Goal: Transaction & Acquisition: Download file/media

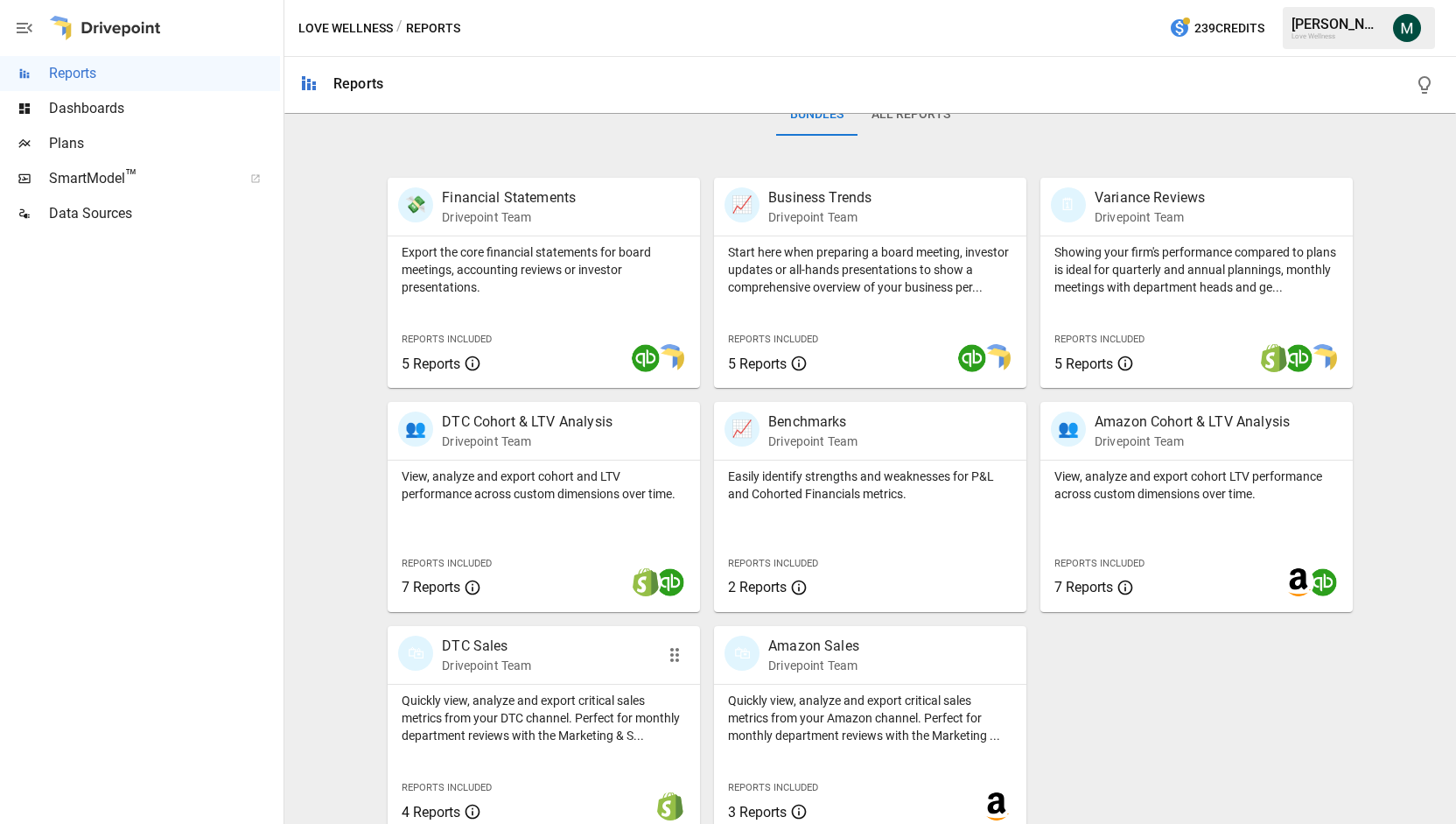
scroll to position [308, 0]
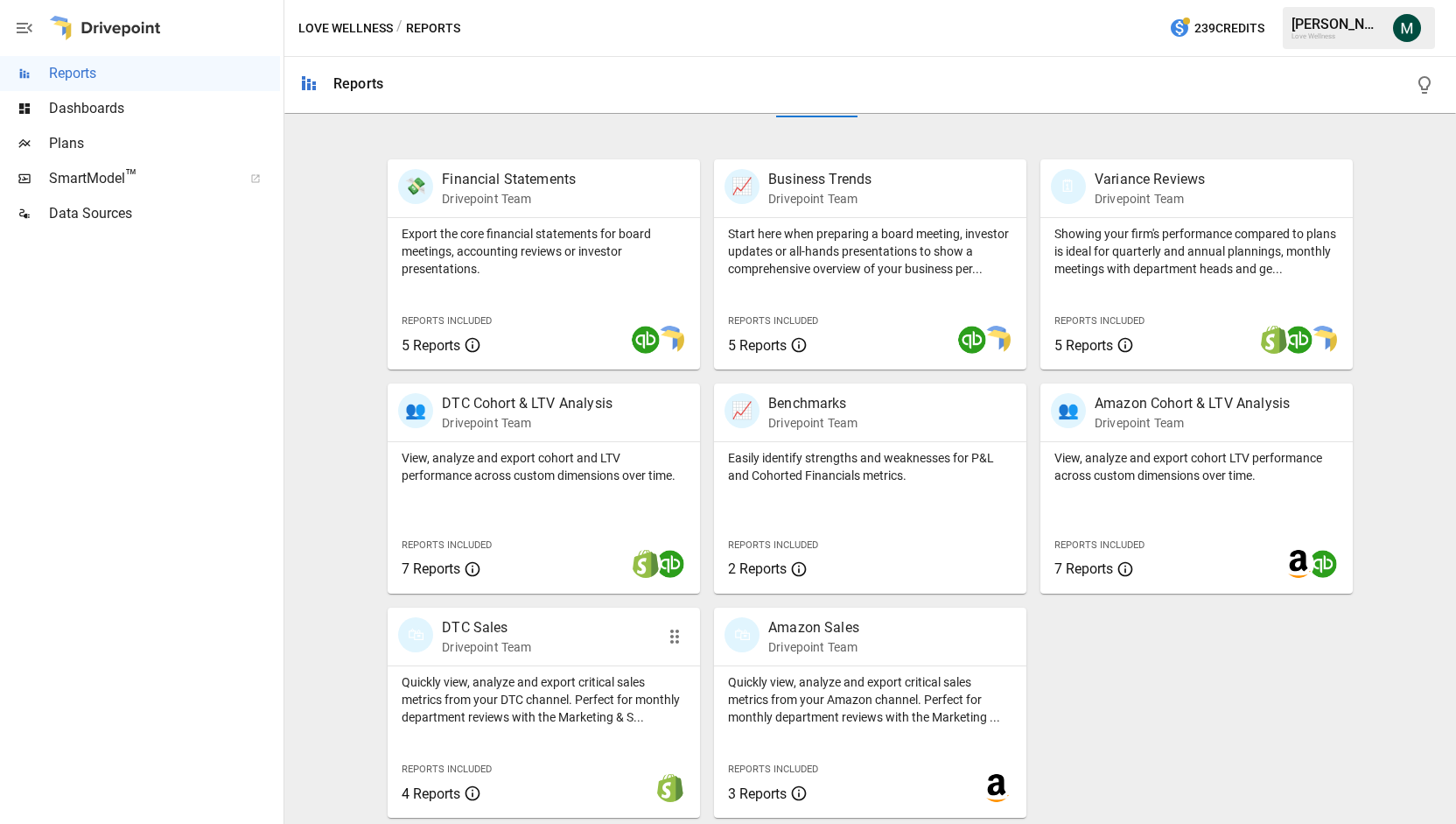
click at [495, 619] on p "DTC Sales" at bounding box center [486, 627] width 89 height 21
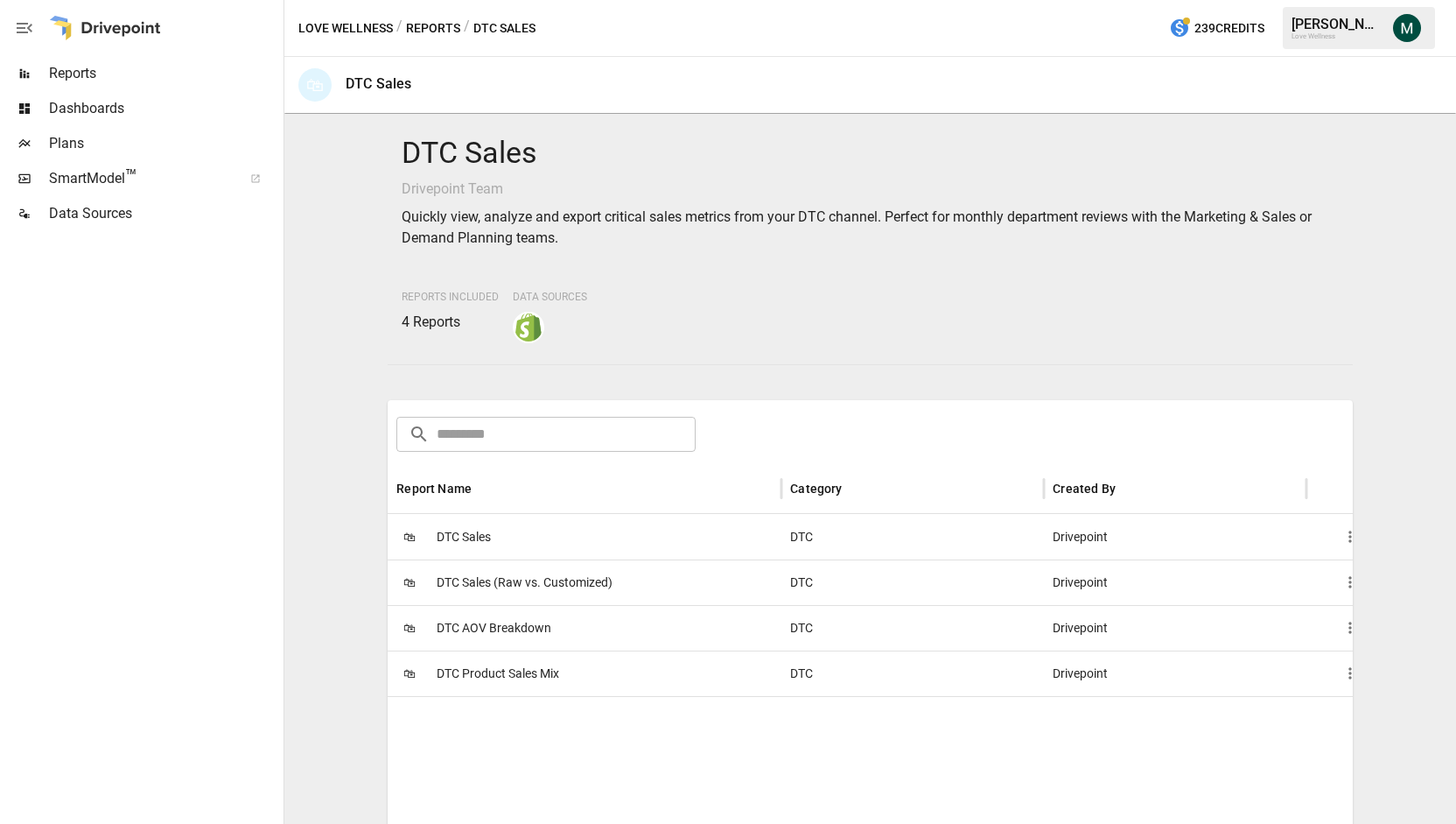
click at [468, 537] on span "DTC Sales" at bounding box center [464, 537] width 55 height 45
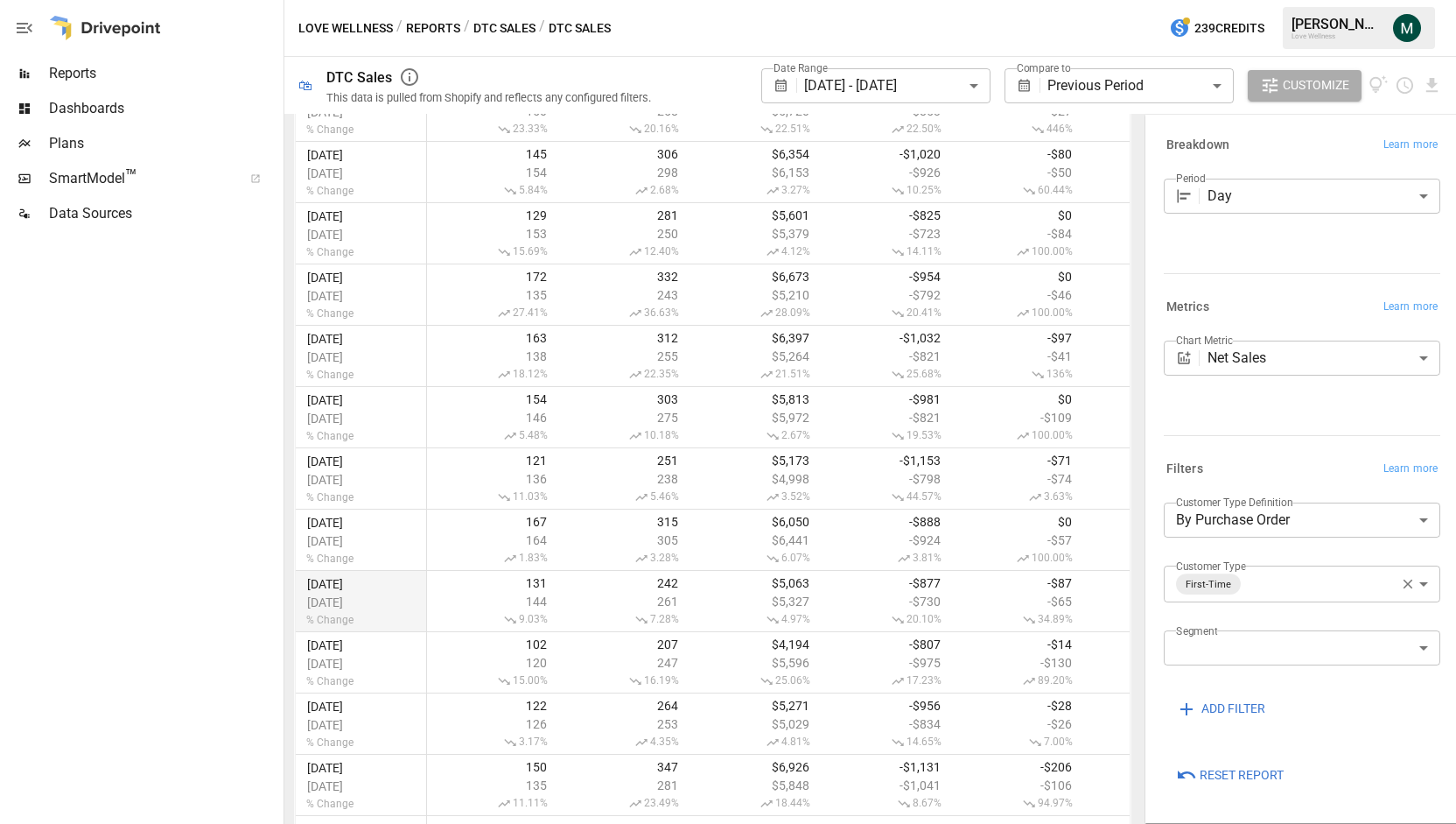
scroll to position [1293, 0]
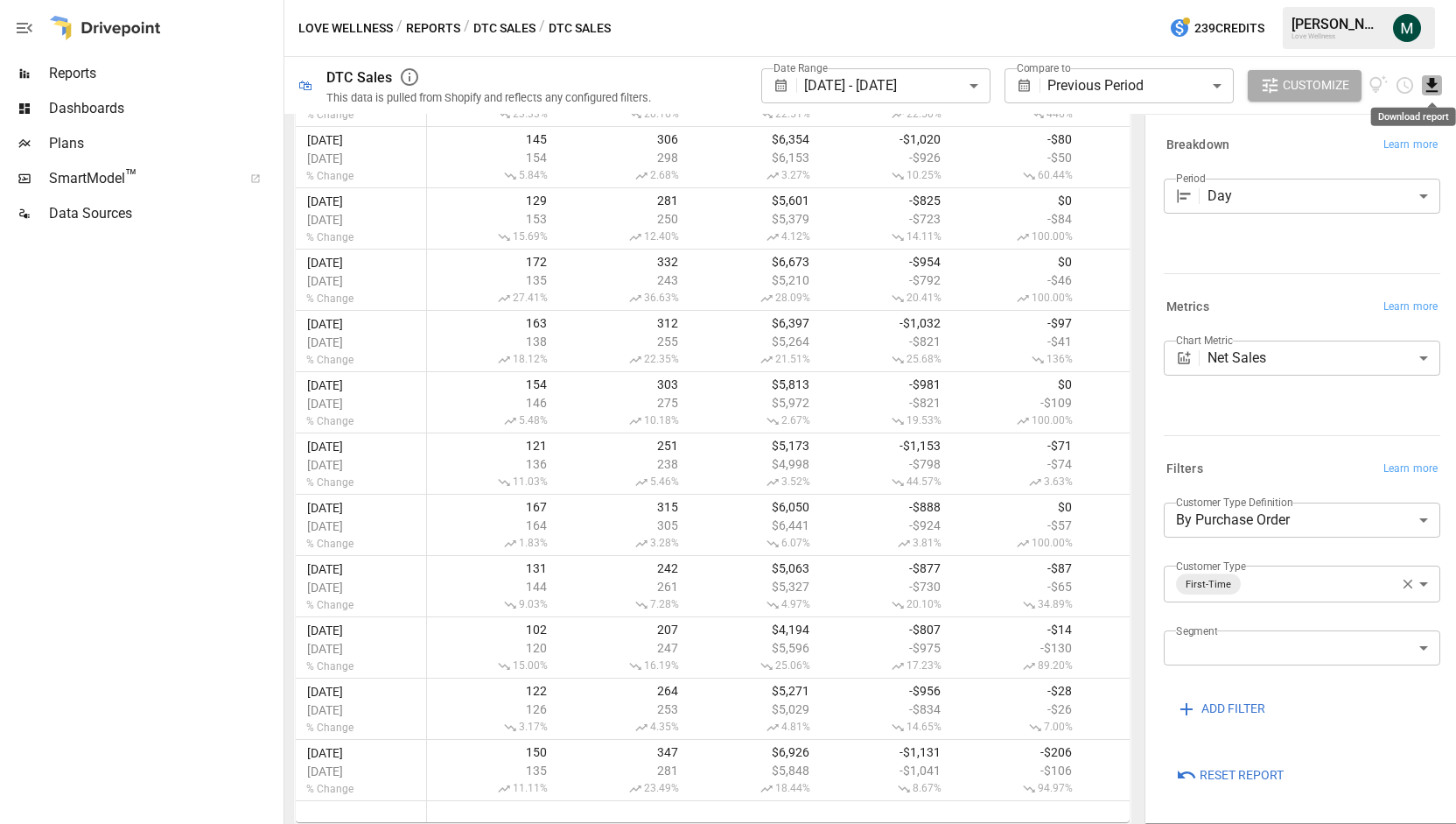
click at [1428, 86] on icon "Download report" at bounding box center [1431, 85] width 20 height 20
click at [1372, 151] on li "Download as CSV" at bounding box center [1373, 155] width 139 height 35
click at [1408, 578] on icon "button" at bounding box center [1408, 584] width 16 height 16
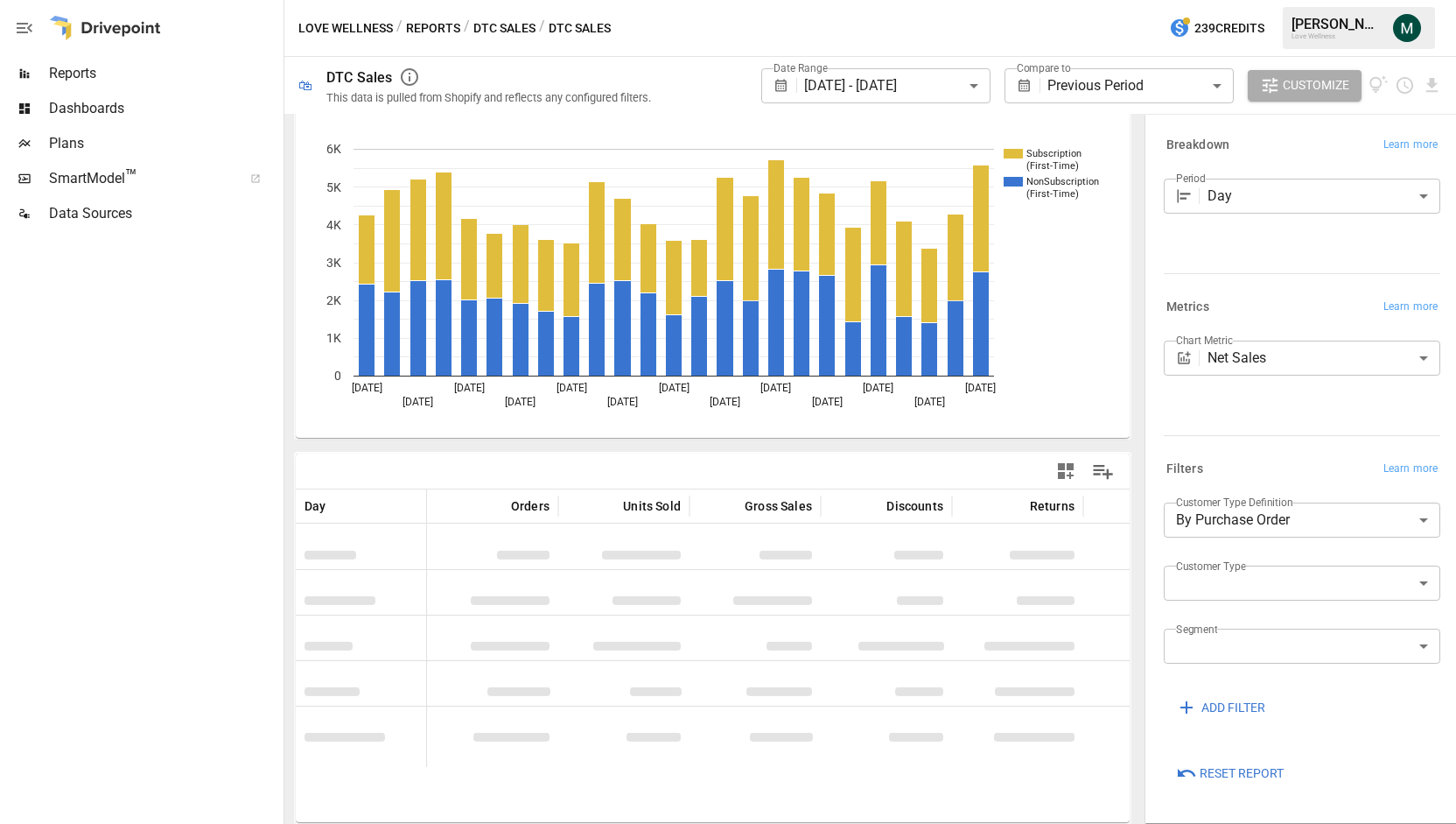
scroll to position [1293, 0]
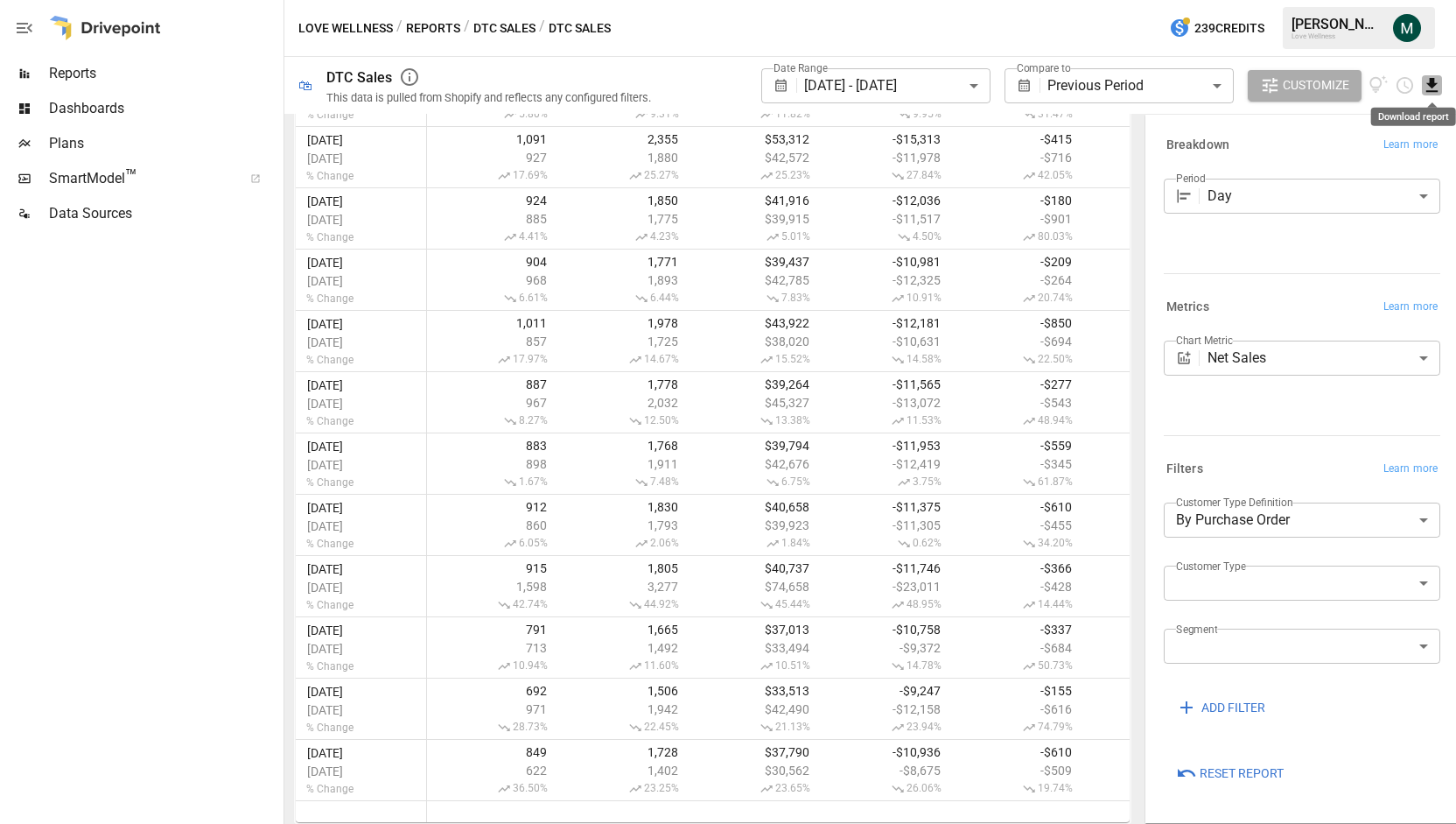
click at [1433, 86] on icon "Download report" at bounding box center [1431, 85] width 20 height 20
click at [1400, 153] on li "Download as CSV" at bounding box center [1373, 155] width 139 height 35
